Goal: Task Accomplishment & Management: Complete application form

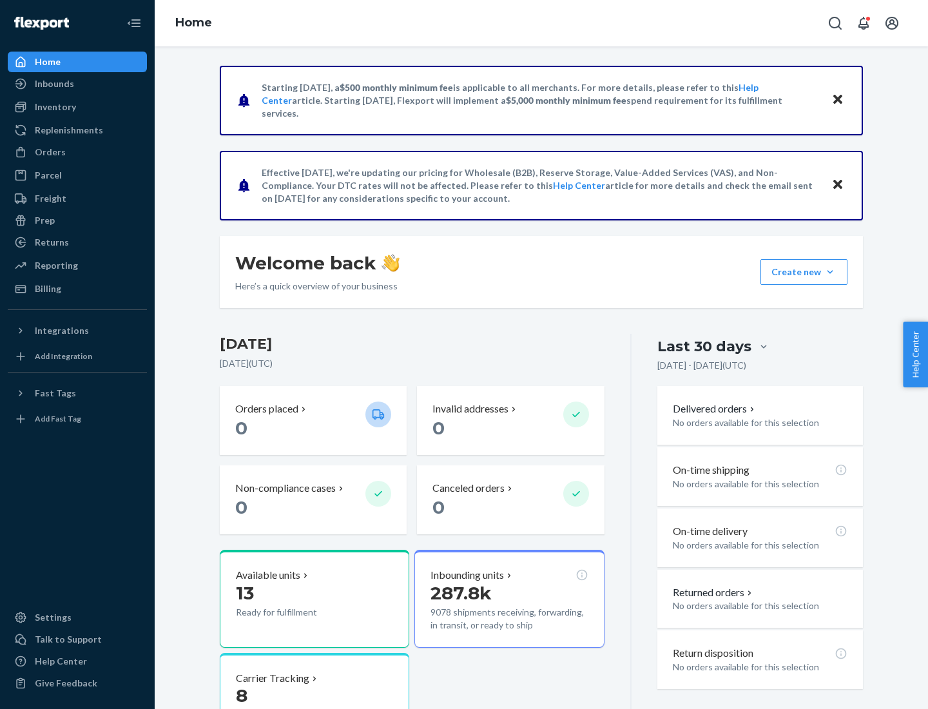
click at [830, 272] on button "Create new Create new inbound Create new order Create new product" at bounding box center [803, 272] width 87 height 26
click at [77, 84] on div "Inbounds" at bounding box center [77, 84] width 137 height 18
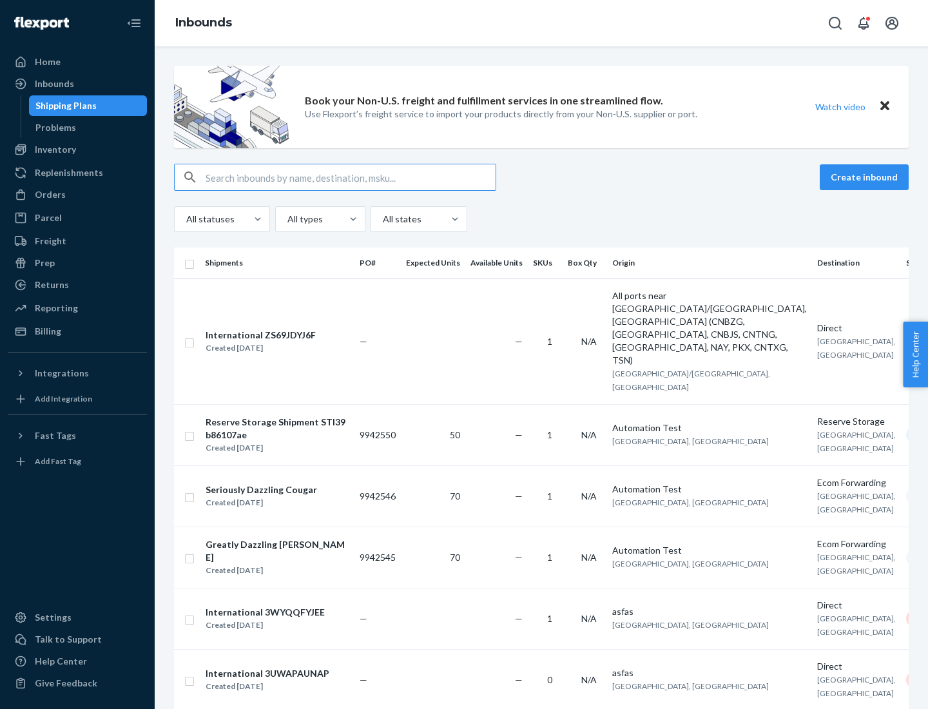
click at [866, 177] on button "Create inbound" at bounding box center [864, 177] width 89 height 26
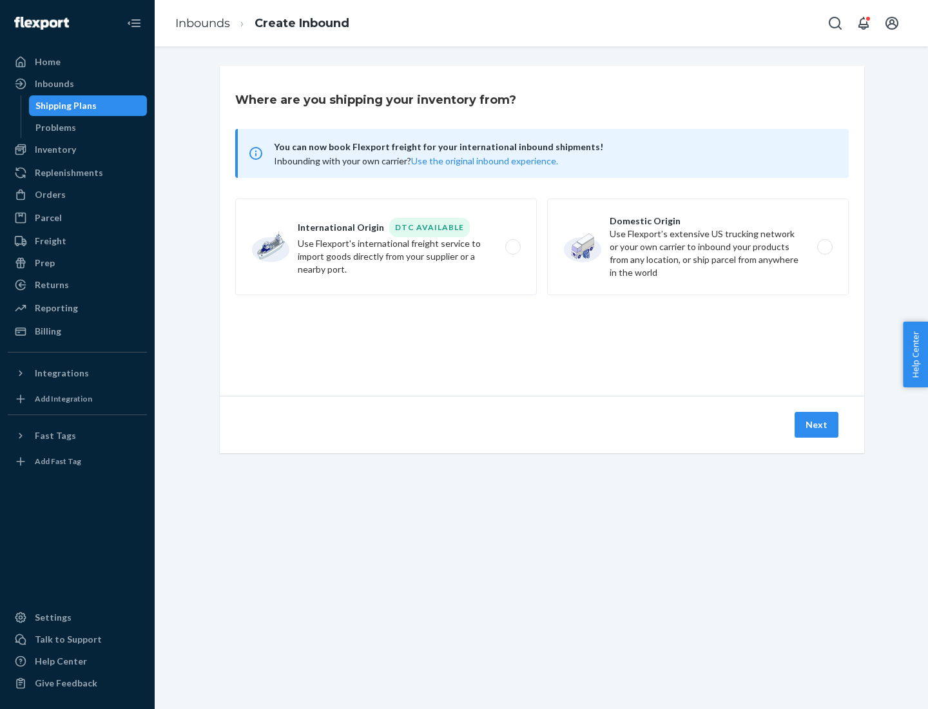
click at [698, 247] on label "Domestic Origin Use Flexport’s extensive US trucking network or your own carrie…" at bounding box center [698, 247] width 302 height 97
click at [824, 247] on input "Domestic Origin Use Flexport’s extensive US trucking network or your own carrie…" at bounding box center [828, 247] width 8 height 8
radio input "true"
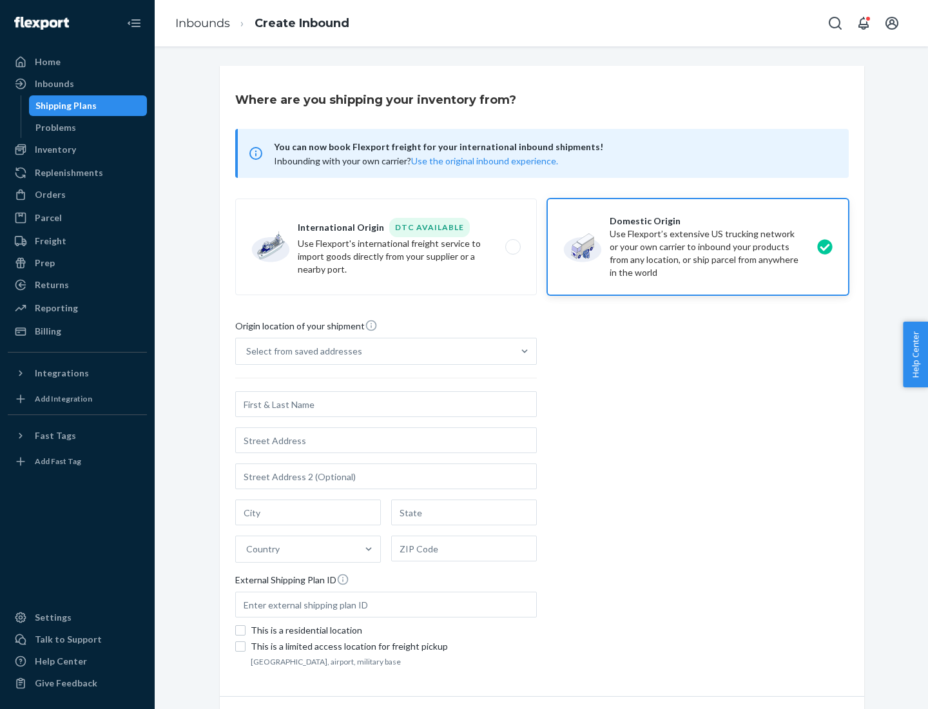
click at [301, 351] on div "Select from saved addresses" at bounding box center [304, 351] width 116 height 13
click at [247, 351] on input "Select from saved addresses" at bounding box center [246, 351] width 1 height 13
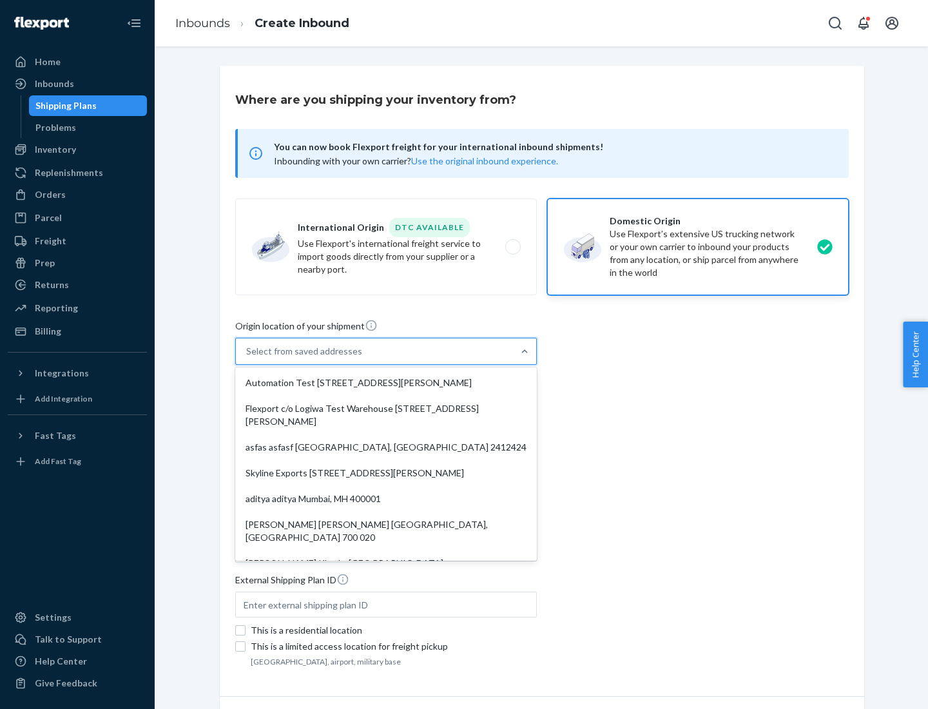
scroll to position [5, 0]
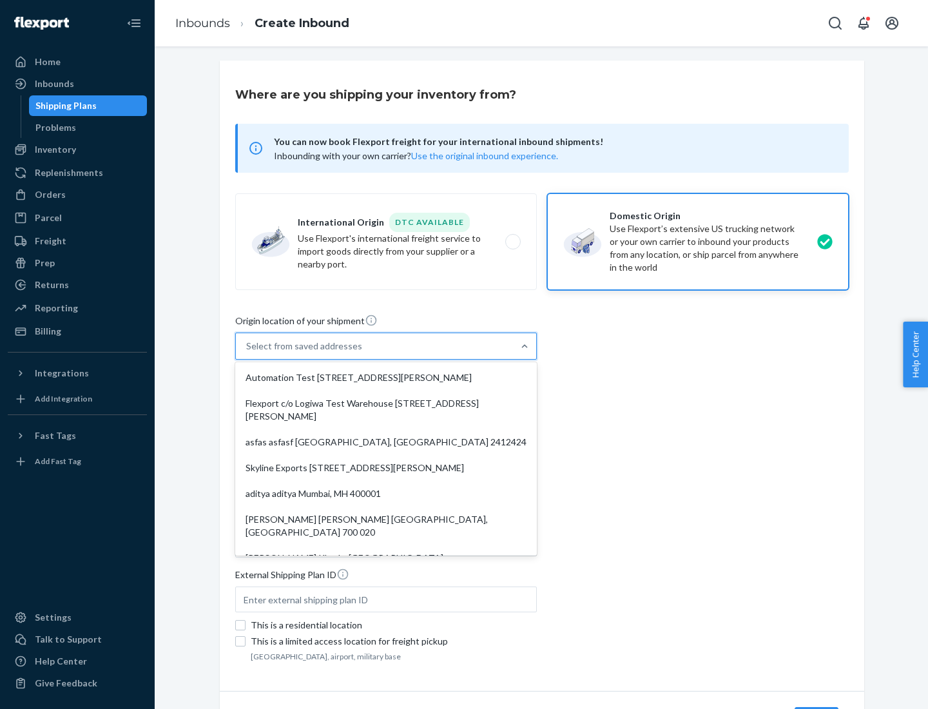
click at [386, 378] on div "Automation Test [STREET_ADDRESS][PERSON_NAME]" at bounding box center [386, 378] width 296 height 26
click at [247, 353] on input "option Automation Test [STREET_ADDRESS][PERSON_NAME]. 9 results available. Use …" at bounding box center [246, 346] width 1 height 13
type input "Automation Test"
type input "9th Floor"
type input "[GEOGRAPHIC_DATA]"
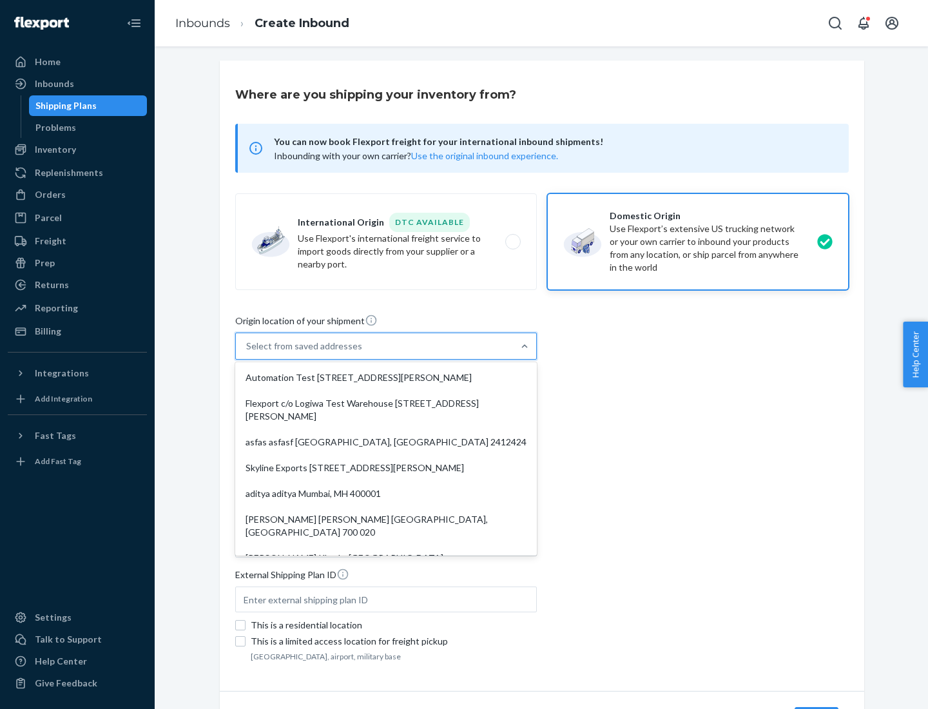
type input "CA"
type input "94104"
type input "[STREET_ADDRESS][PERSON_NAME]"
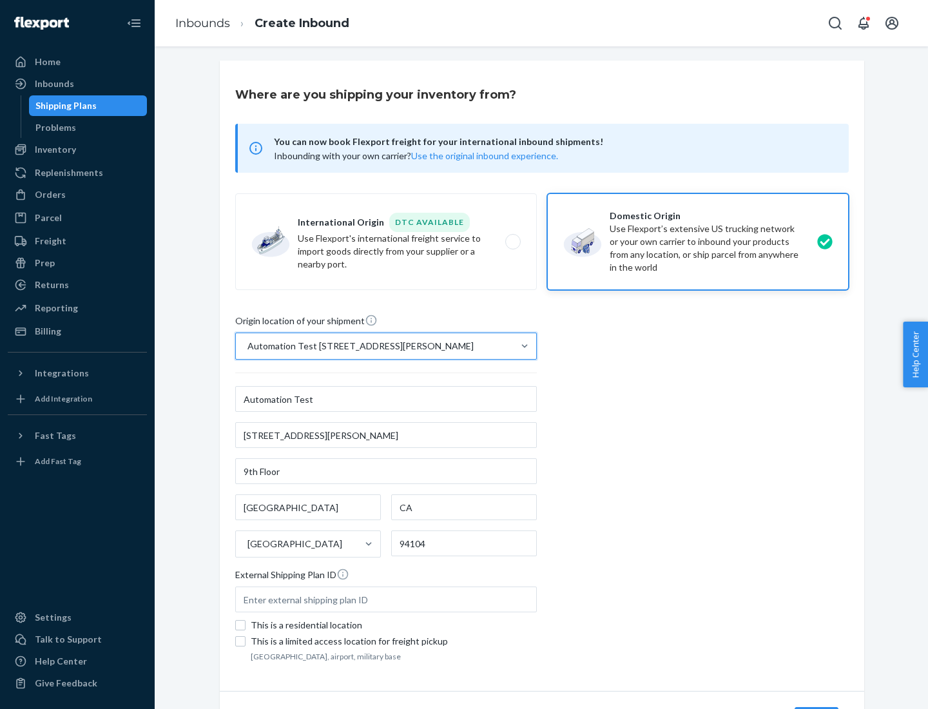
scroll to position [75, 0]
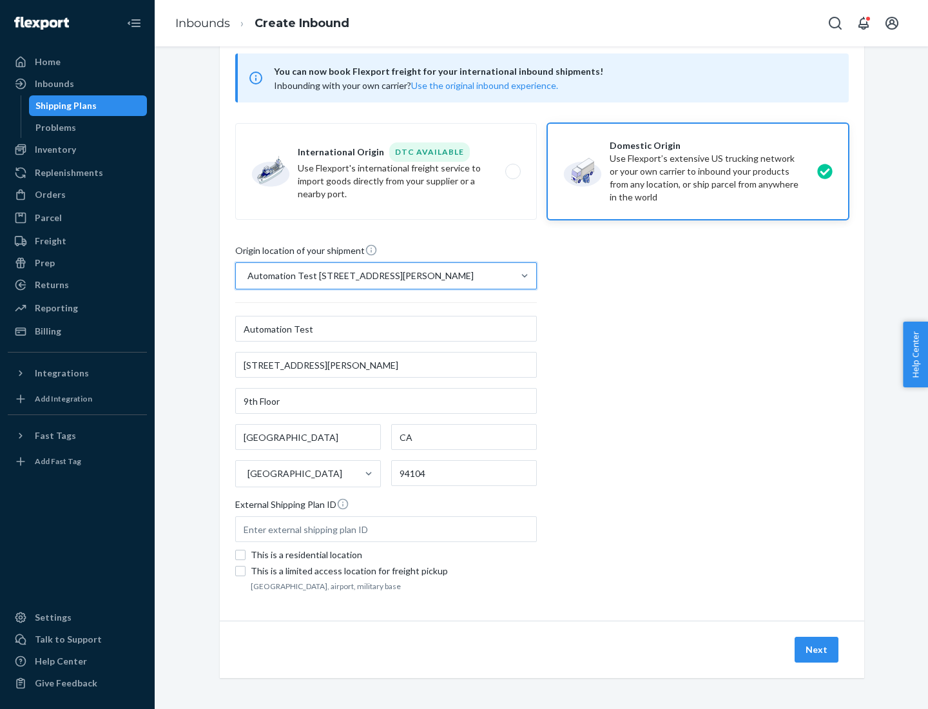
click at [817, 650] on button "Next" at bounding box center [817, 650] width 44 height 26
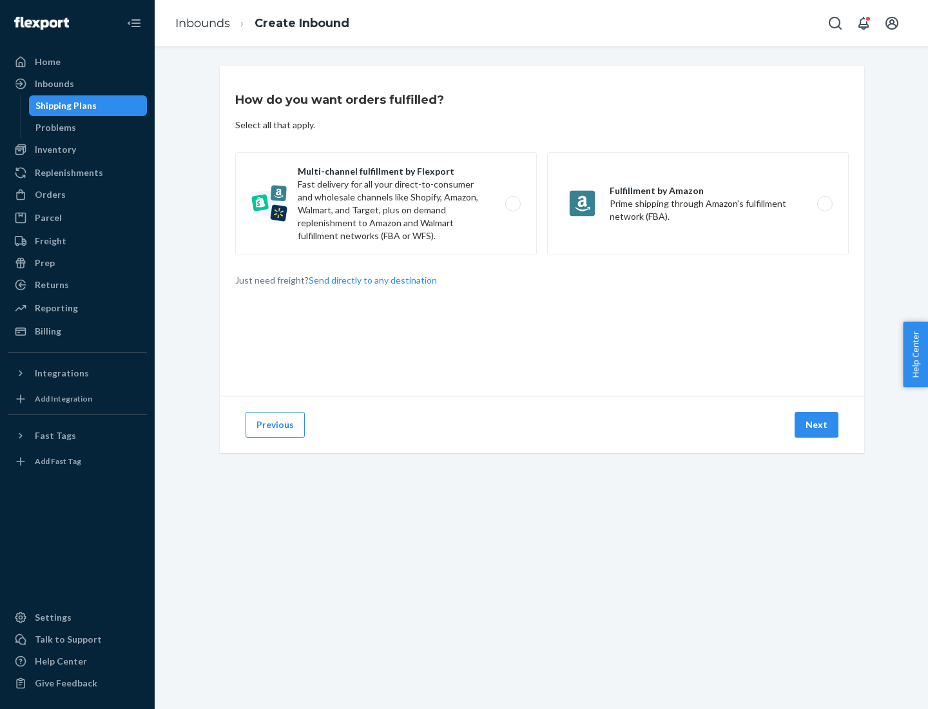
click at [386, 204] on label "Multi-channel fulfillment by Flexport Fast delivery for all your direct-to-cons…" at bounding box center [386, 203] width 302 height 103
click at [512, 204] on input "Multi-channel fulfillment by Flexport Fast delivery for all your direct-to-cons…" at bounding box center [516, 204] width 8 height 8
radio input "true"
click at [817, 425] on button "Next" at bounding box center [817, 425] width 44 height 26
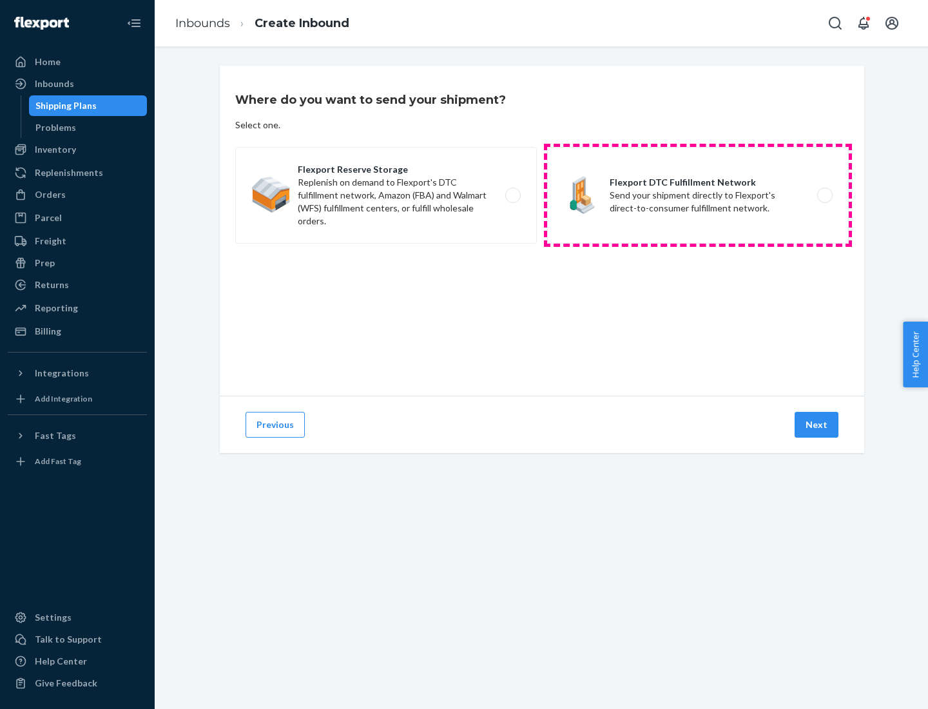
click at [698, 195] on label "Flexport DTC Fulfillment Network Send your shipment directly to Flexport's dire…" at bounding box center [698, 195] width 302 height 97
click at [824, 195] on input "Flexport DTC Fulfillment Network Send your shipment directly to Flexport's dire…" at bounding box center [828, 195] width 8 height 8
radio input "true"
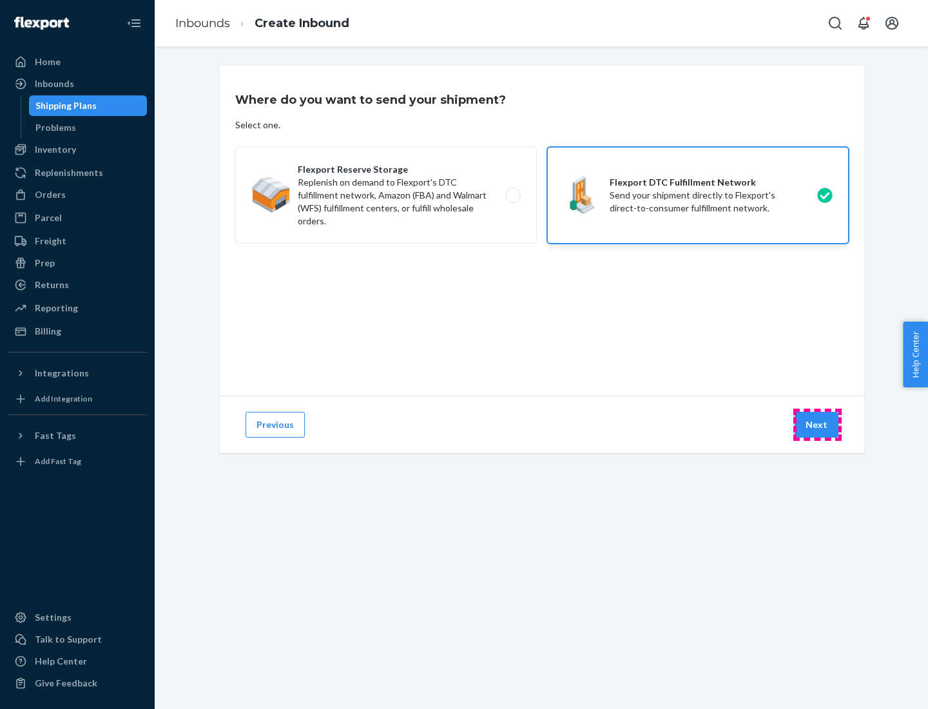
click at [817, 425] on button "Next" at bounding box center [817, 425] width 44 height 26
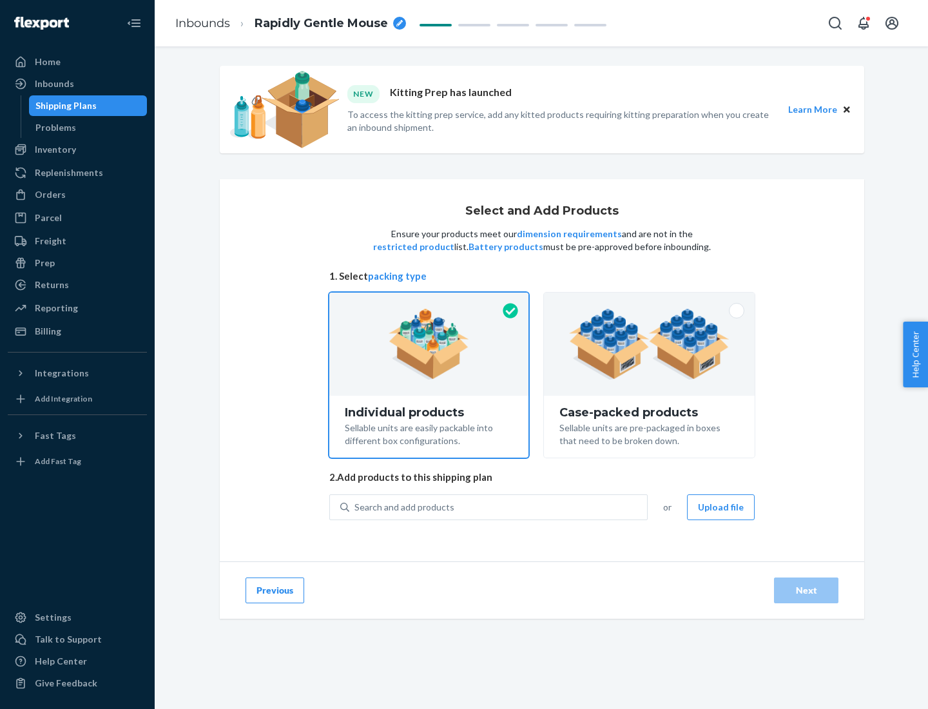
click at [650, 344] on img at bounding box center [649, 344] width 160 height 71
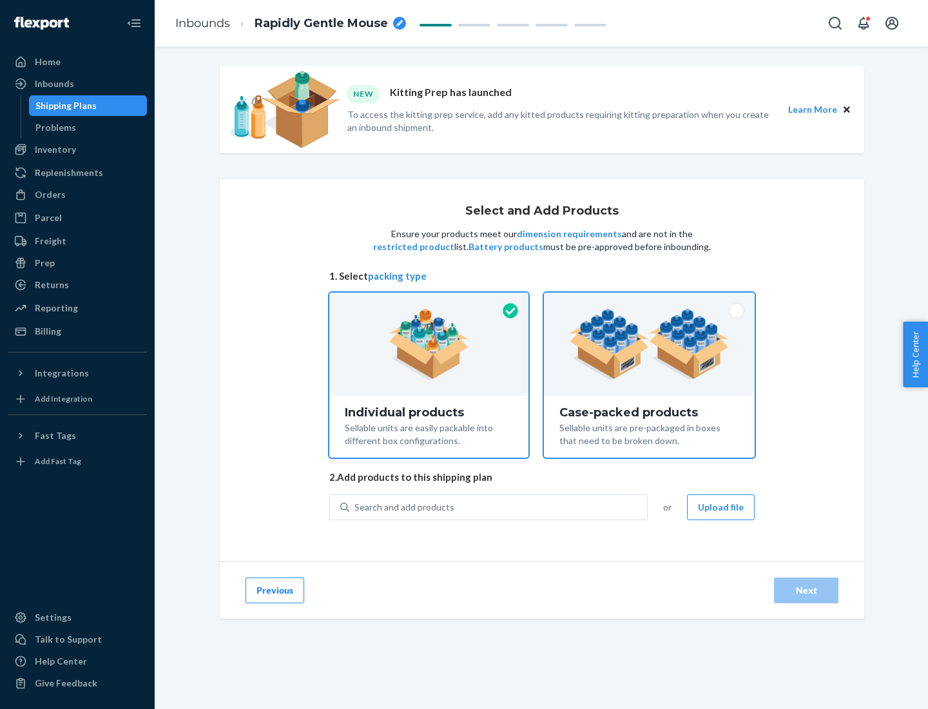
click at [650, 301] on input "Case-packed products Sellable units are pre-packaged in boxes that need to be b…" at bounding box center [649, 297] width 8 height 8
radio input "true"
radio input "false"
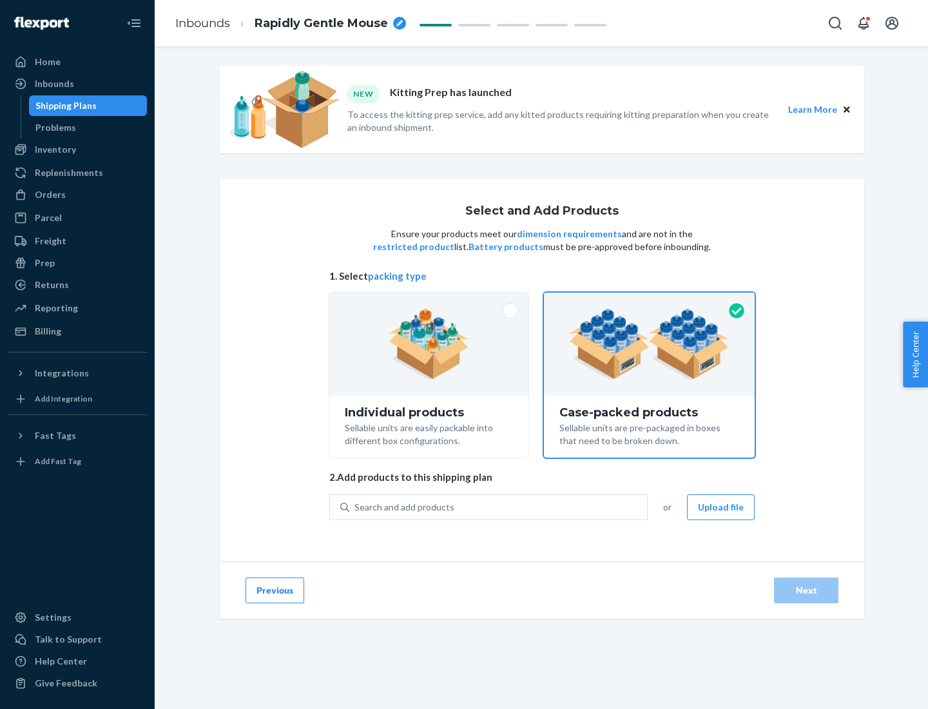
click at [499, 507] on div "Search and add products" at bounding box center [498, 507] width 298 height 23
click at [356, 507] on input "Search and add products" at bounding box center [354, 507] width 1 height 13
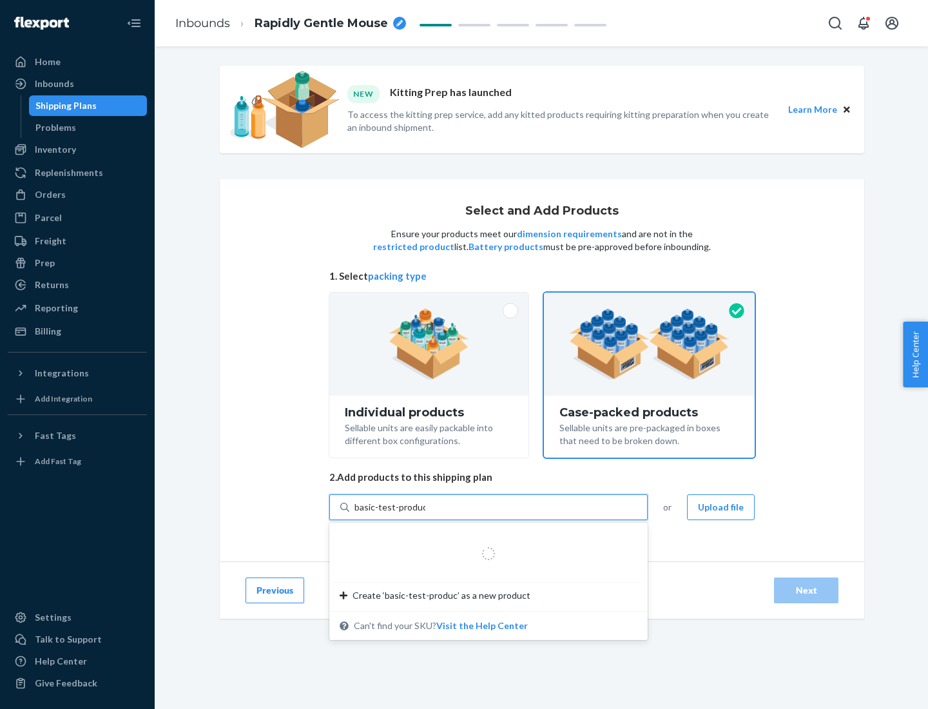
type input "basic-test-product-1"
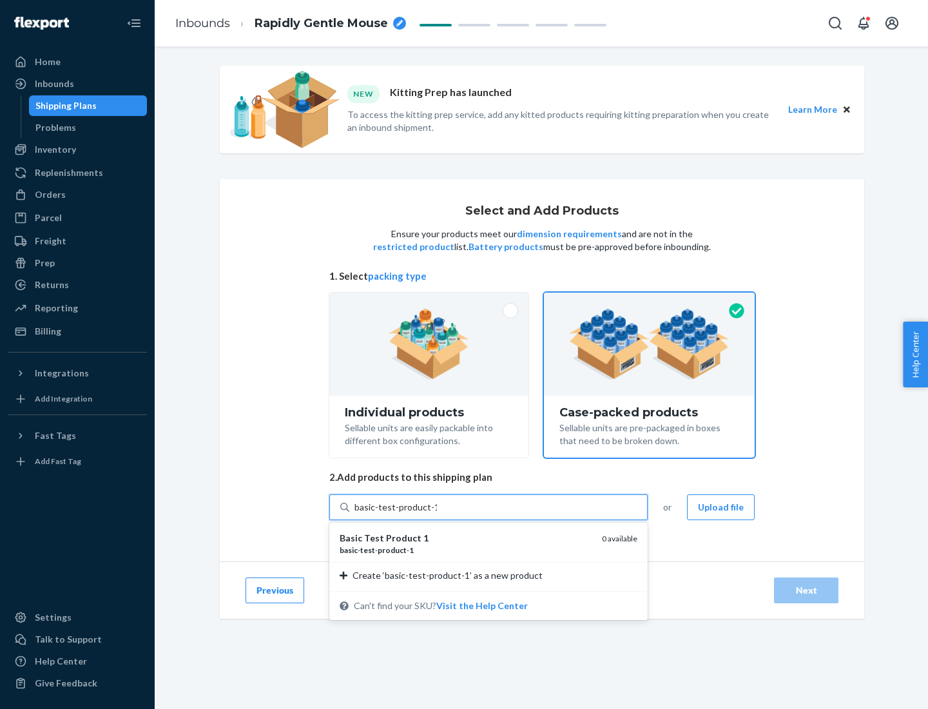
click at [466, 550] on div "basic - test - product - 1" at bounding box center [466, 550] width 252 height 11
click at [437, 514] on input "basic-test-product-1" at bounding box center [395, 507] width 82 height 13
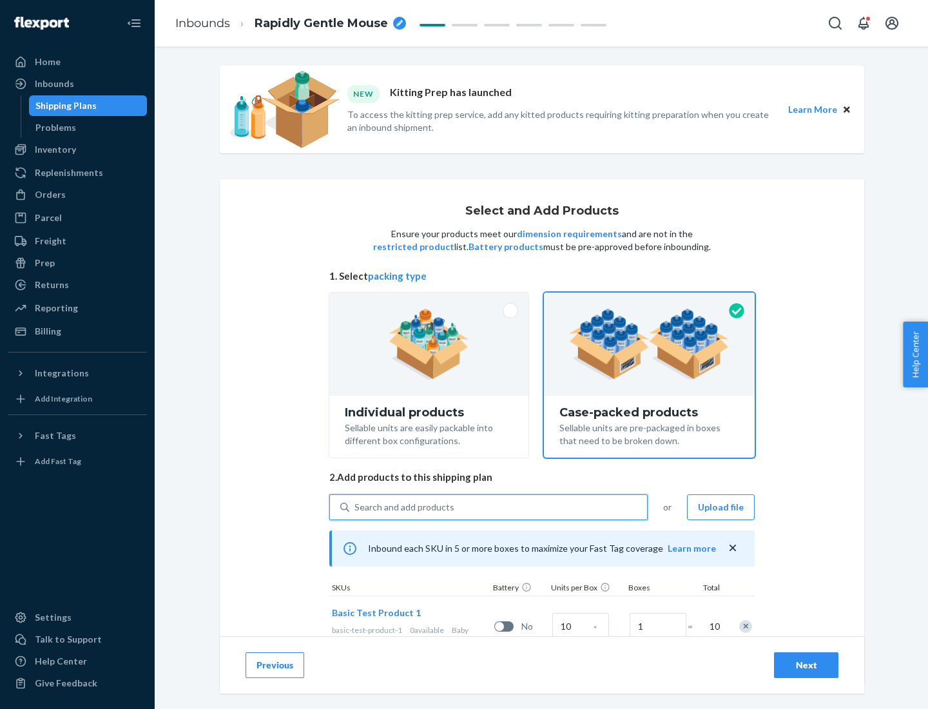
scroll to position [46, 0]
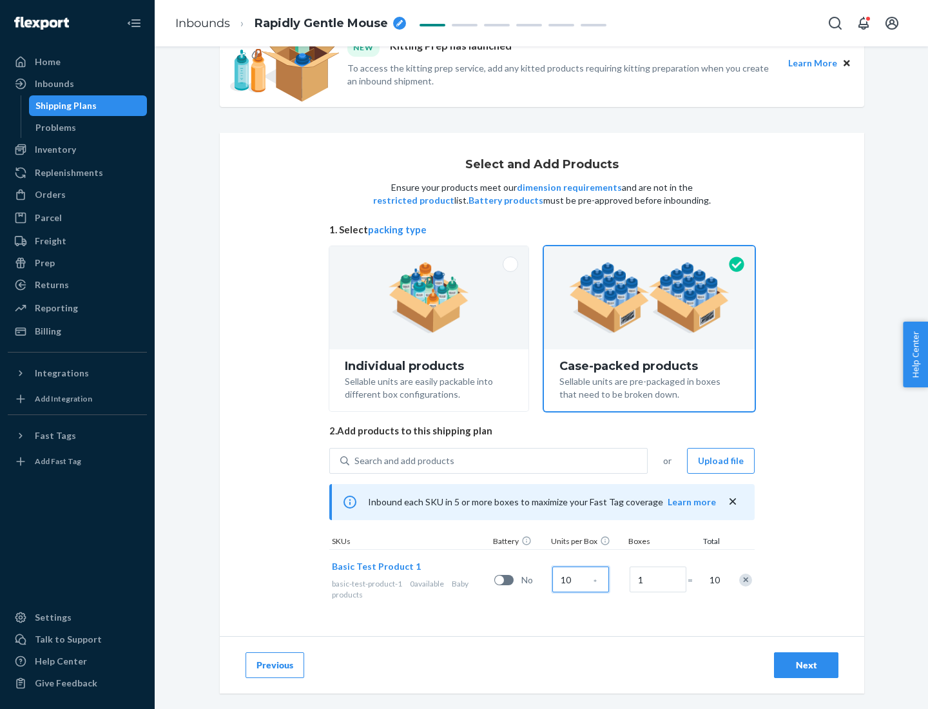
type input "10"
type input "7"
click at [806, 665] on div "Next" at bounding box center [806, 665] width 43 height 13
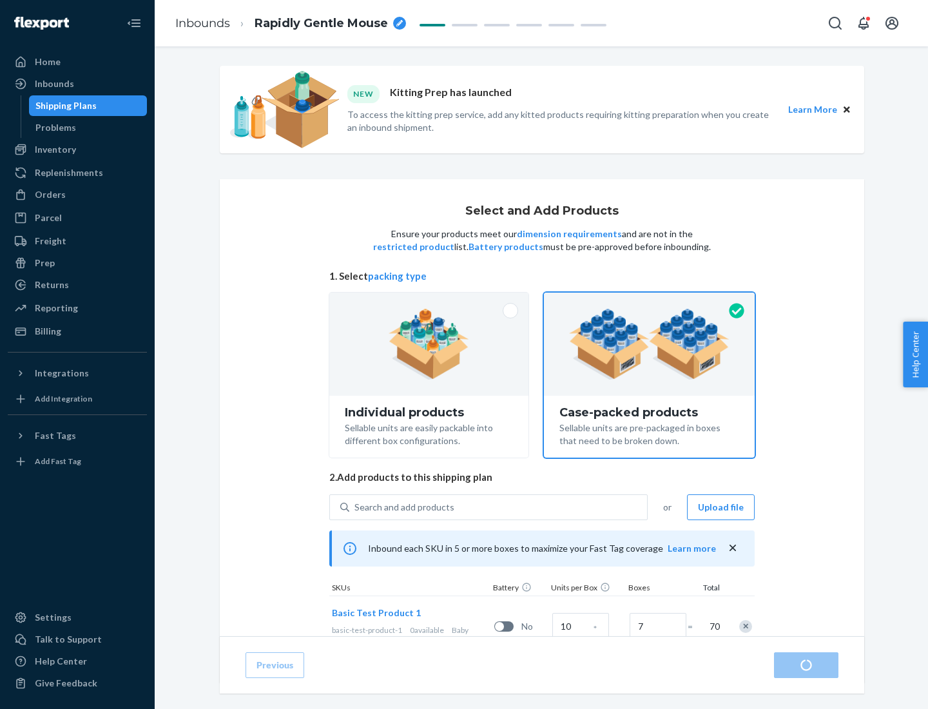
radio input "true"
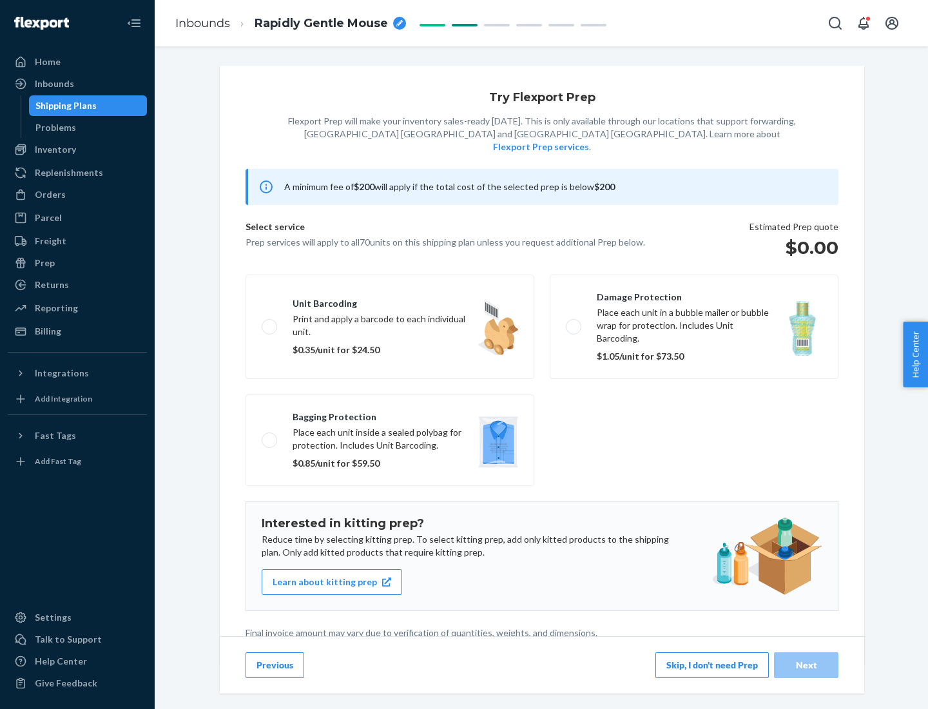
scroll to position [3, 0]
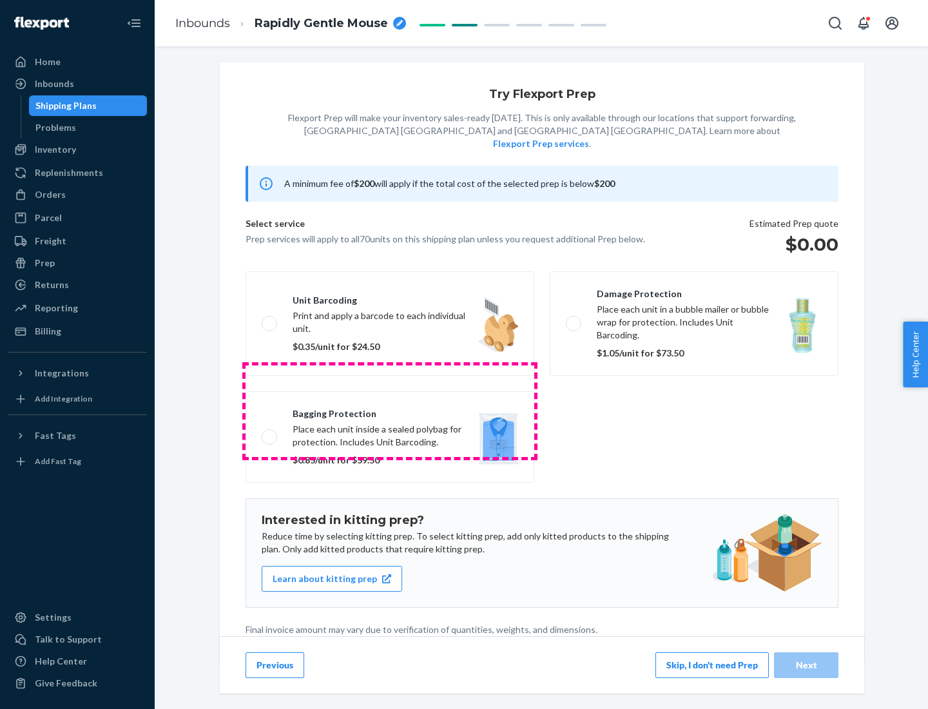
click at [390, 411] on label "Bagging protection Place each unit inside a sealed polybag for protection. Incl…" at bounding box center [390, 437] width 289 height 92
click at [270, 432] on input "Bagging protection Place each unit inside a sealed polybag for protection. Incl…" at bounding box center [266, 436] width 8 height 8
checkbox input "true"
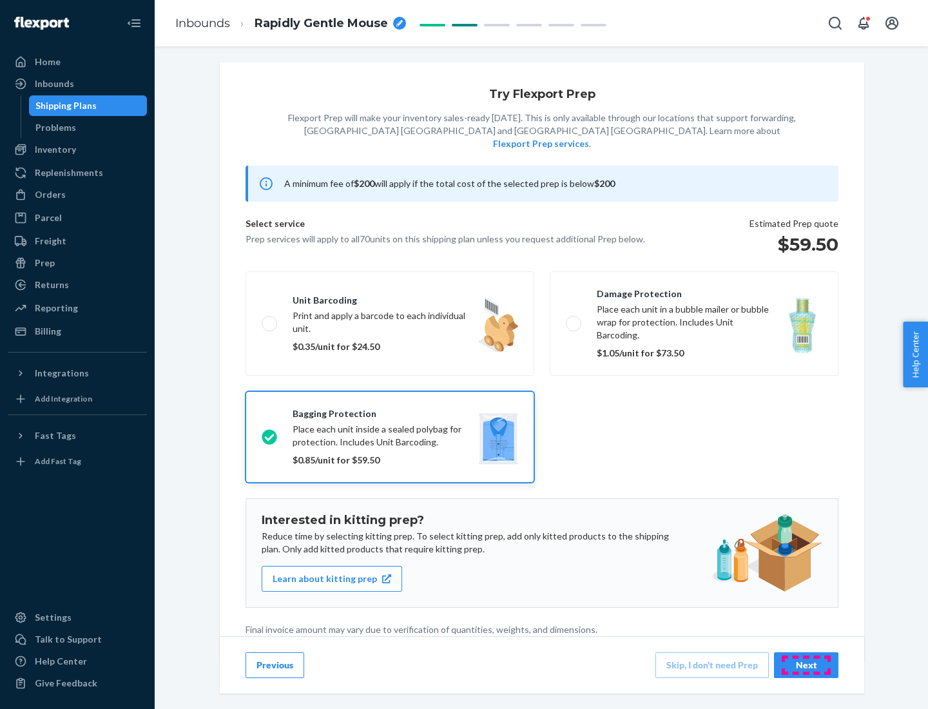
click at [806, 664] on div "Next" at bounding box center [806, 665] width 43 height 13
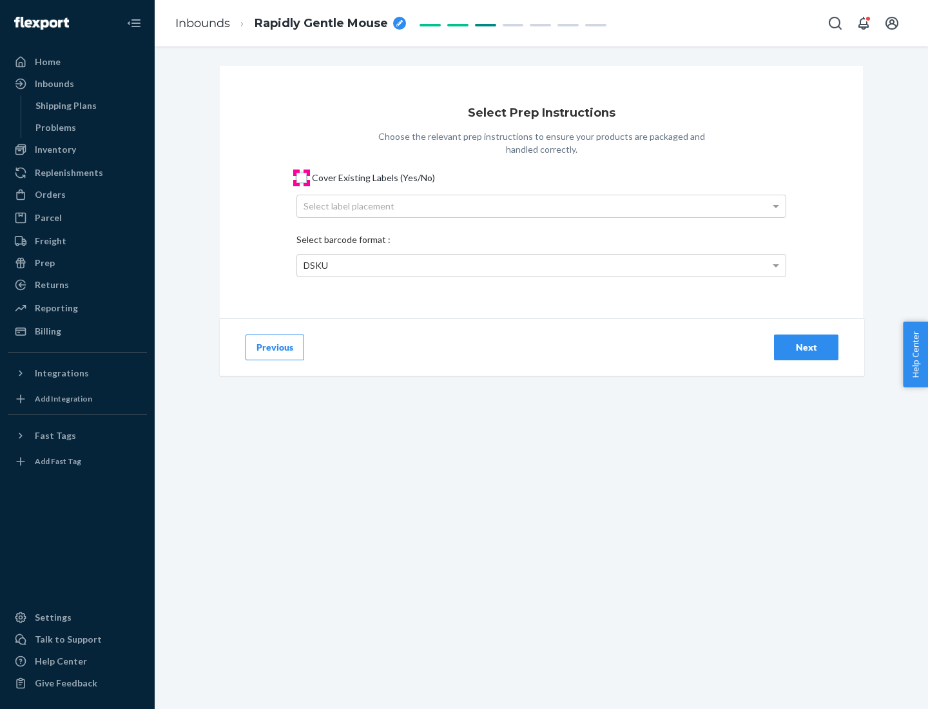
click at [302, 177] on input "Cover Existing Labels (Yes/No)" at bounding box center [301, 178] width 10 height 10
checkbox input "true"
click at [541, 206] on div "Select label placement" at bounding box center [541, 206] width 489 height 22
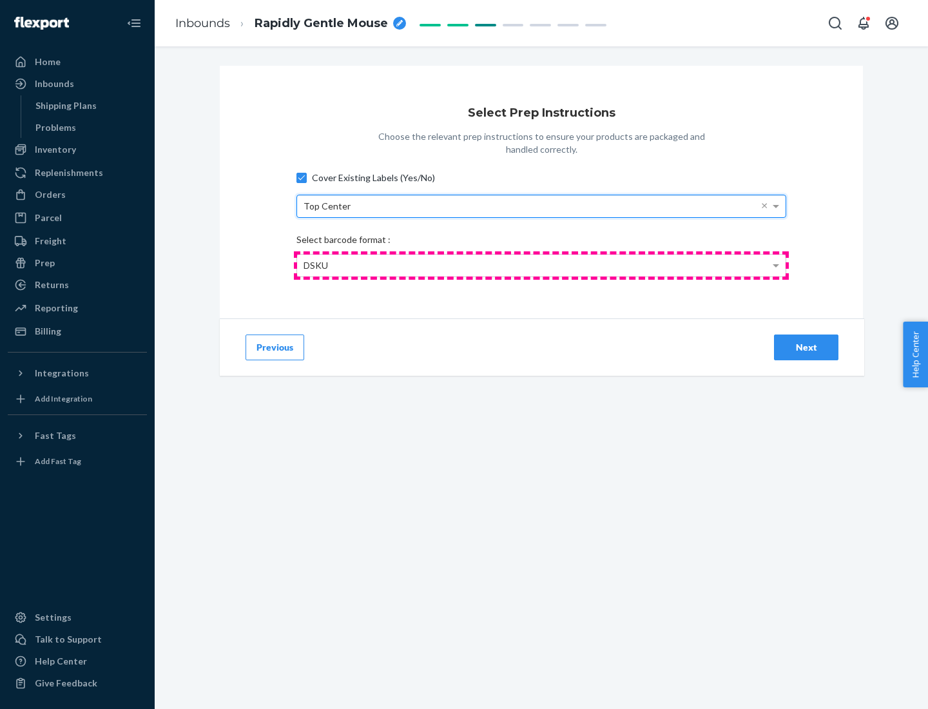
click at [541, 265] on div "DSKU" at bounding box center [541, 266] width 489 height 22
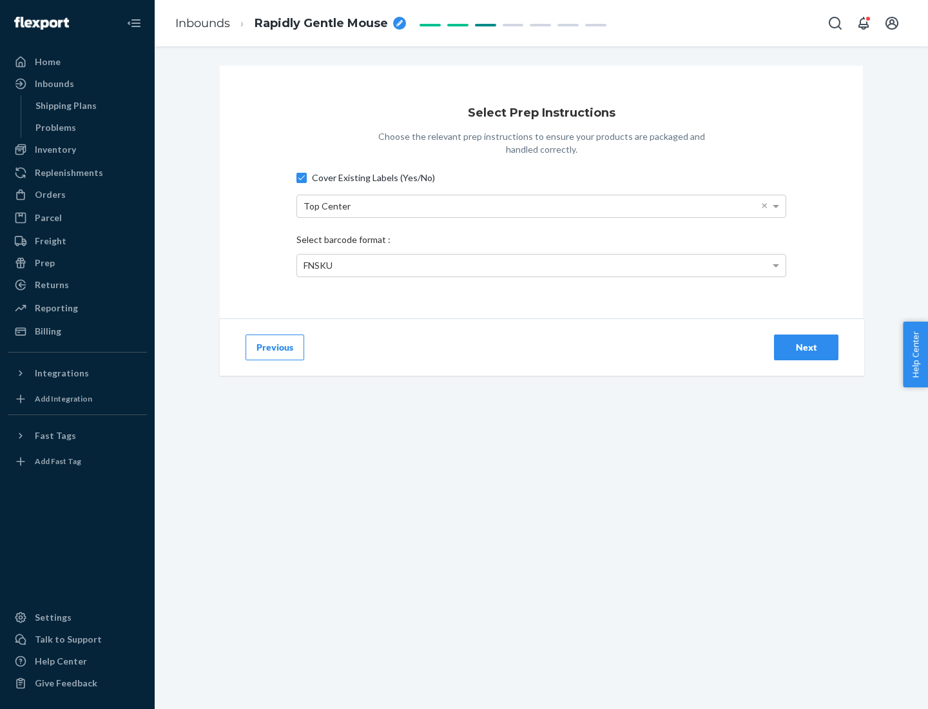
click at [806, 347] on div "Next" at bounding box center [806, 347] width 43 height 13
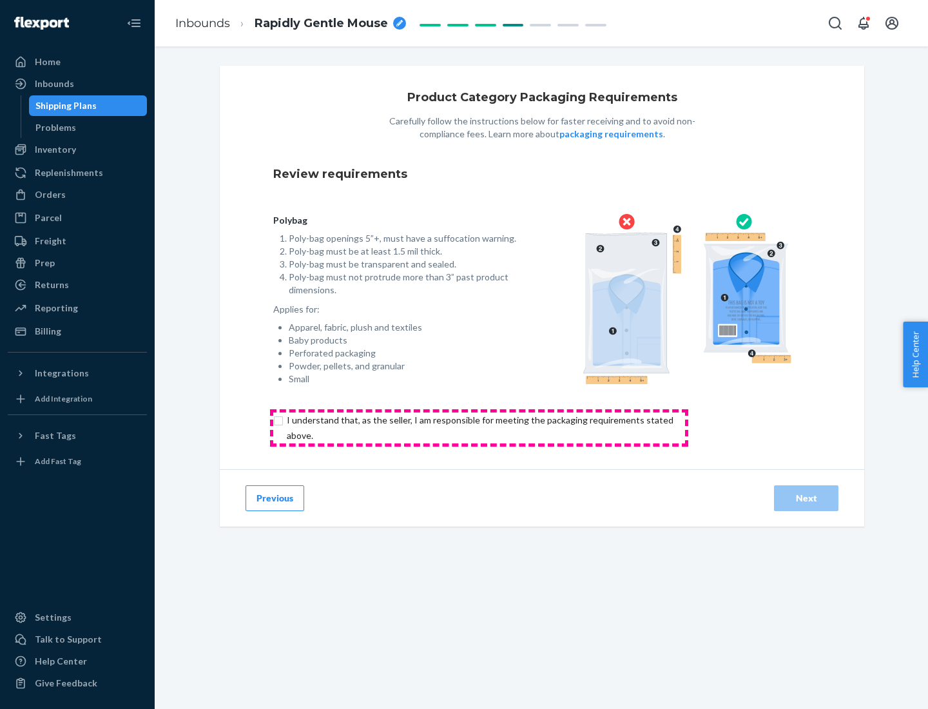
click at [479, 427] on input "checkbox" at bounding box center [487, 427] width 429 height 31
checkbox input "true"
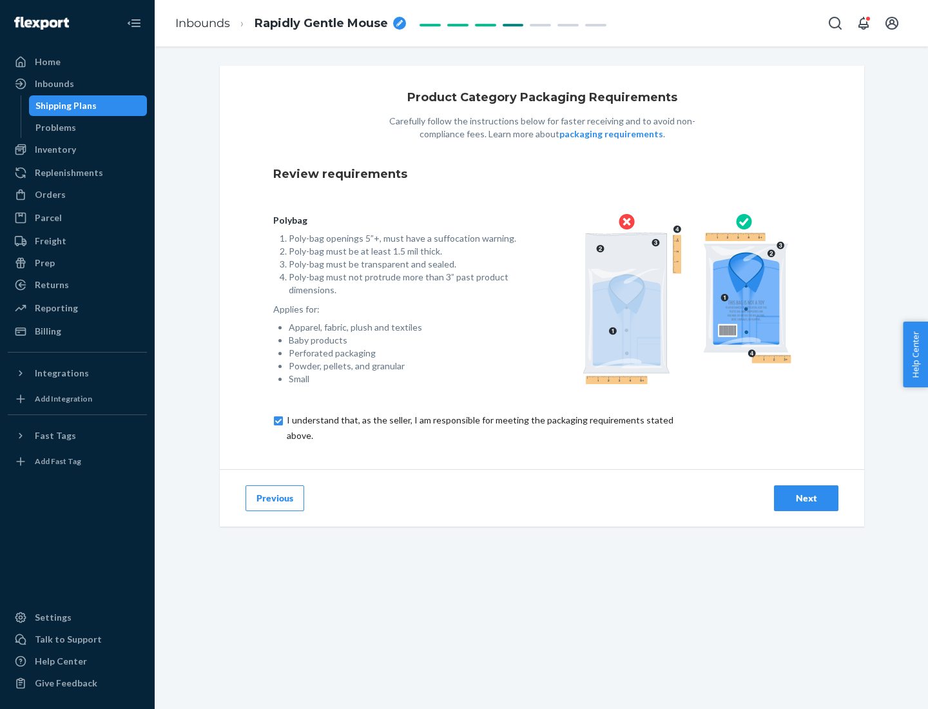
click at [806, 498] on div "Next" at bounding box center [806, 498] width 43 height 13
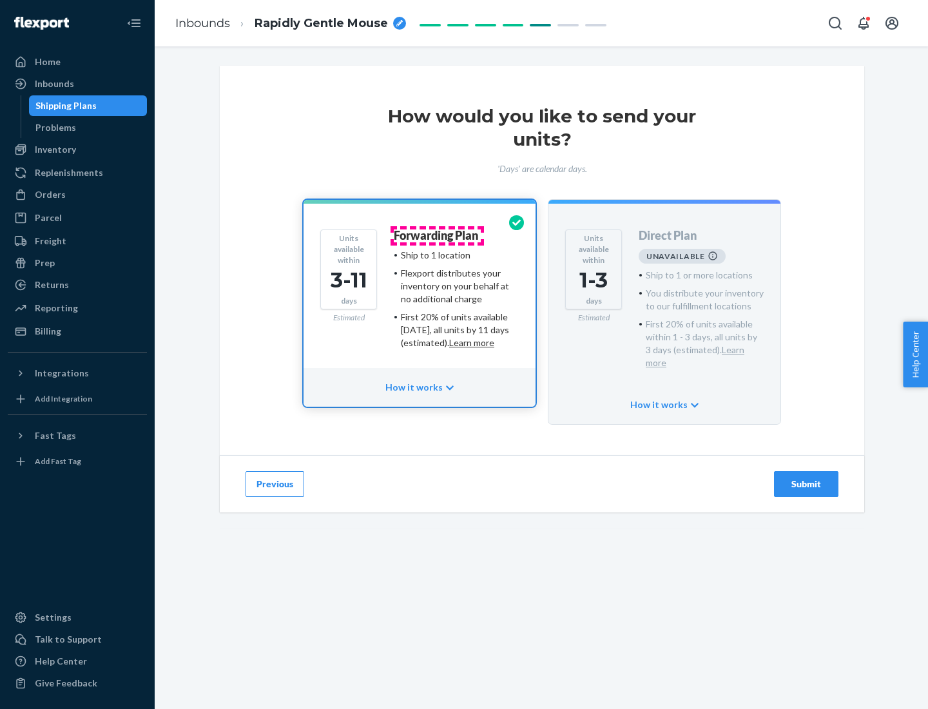
click at [437, 235] on h4 "Forwarding Plan" at bounding box center [436, 235] width 84 height 13
click at [806, 478] on div "Submit" at bounding box center [806, 484] width 43 height 13
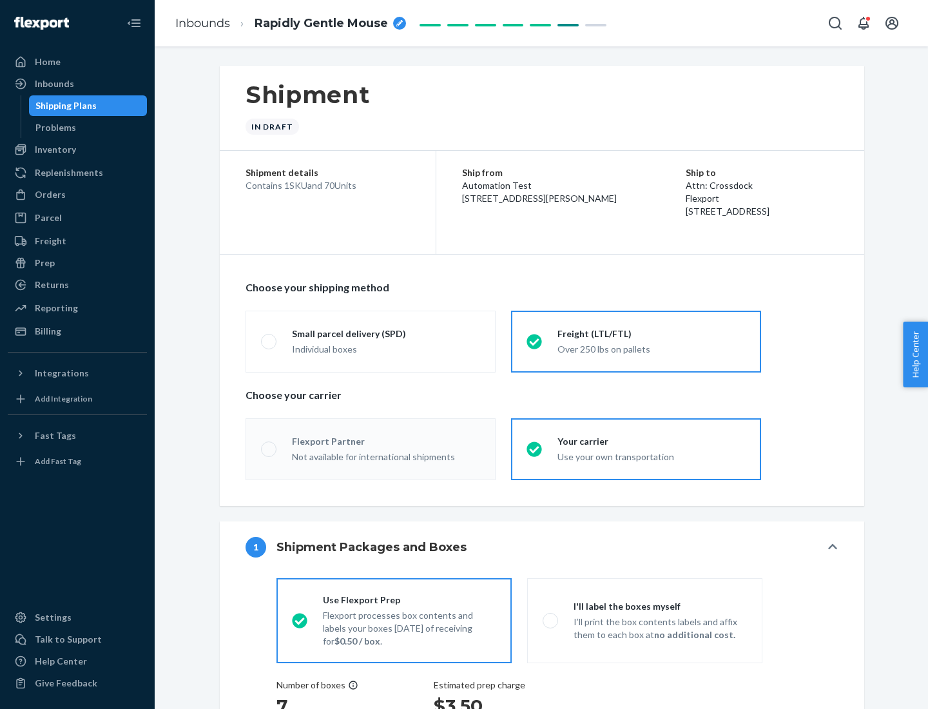
radio input "true"
radio input "false"
radio input "true"
radio input "false"
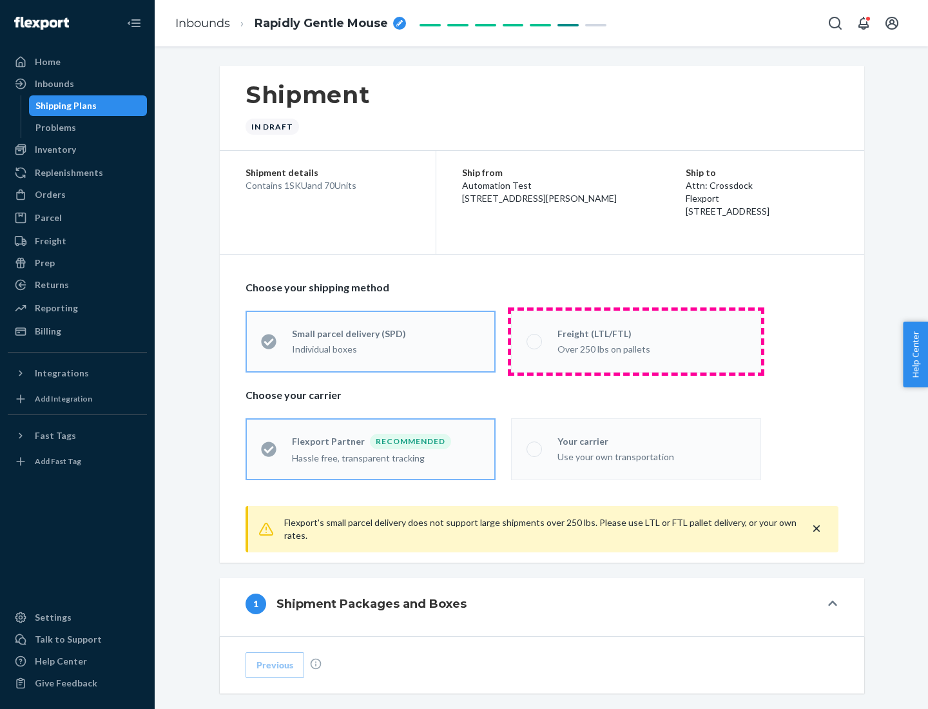
click at [636, 341] on div "Over 250 lbs on pallets" at bounding box center [651, 347] width 188 height 15
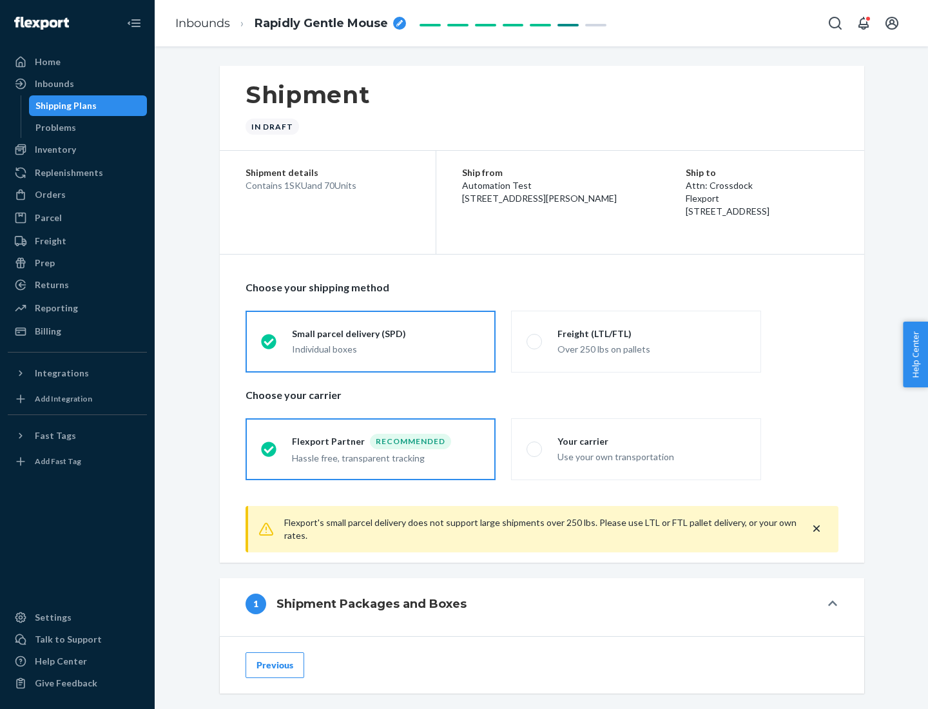
scroll to position [72, 0]
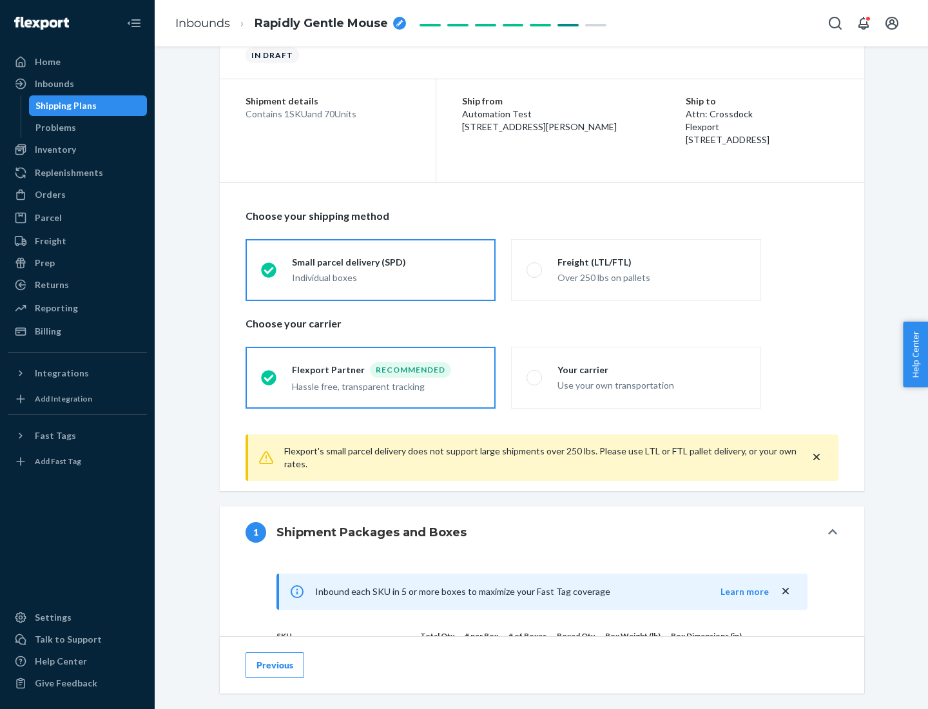
click at [371, 378] on div "Hassle free, transparent tracking" at bounding box center [386, 385] width 188 height 15
click at [269, 377] on input "Flexport Partner Recommended Hassle free, transparent tracking" at bounding box center [265, 377] width 8 height 8
